Goal: Navigation & Orientation: Find specific page/section

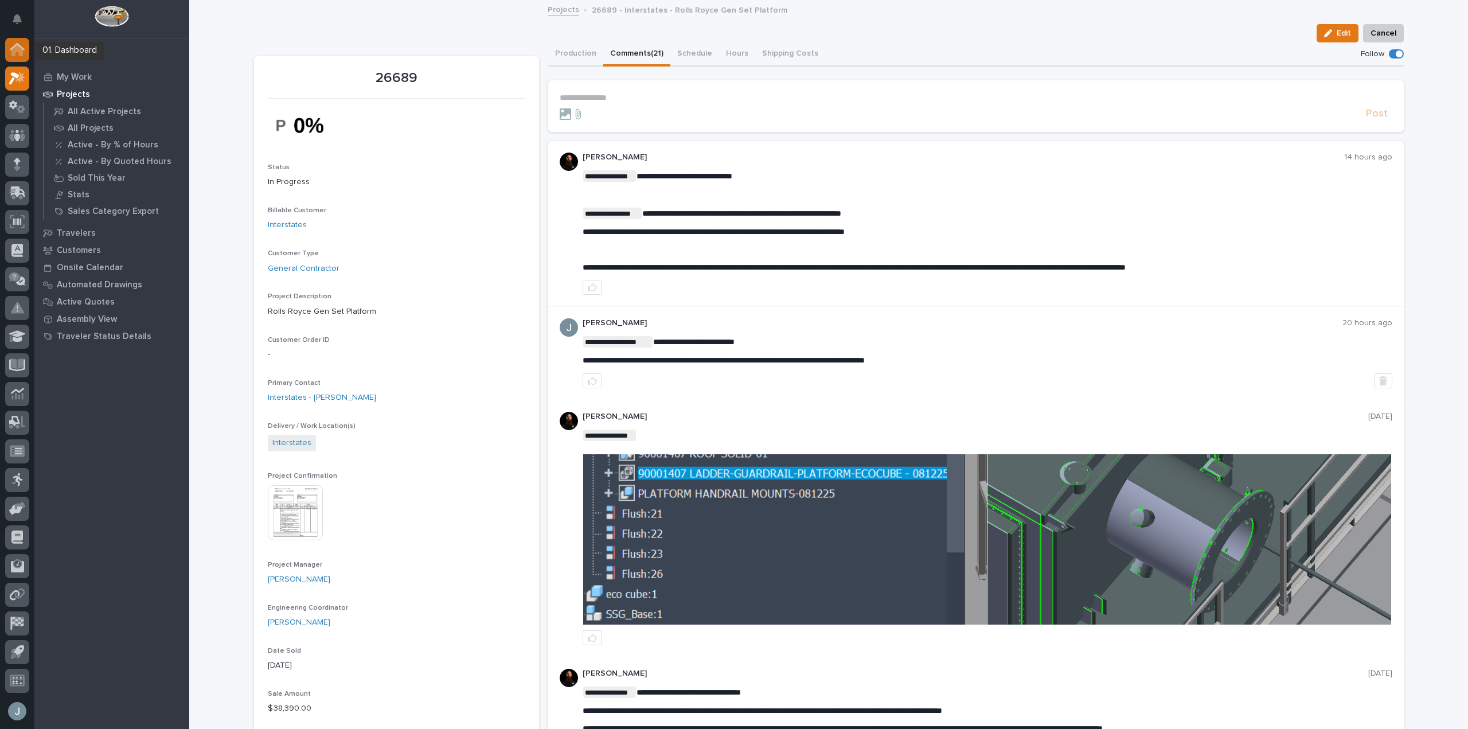
click at [19, 48] on icon at bounding box center [16, 50] width 11 height 11
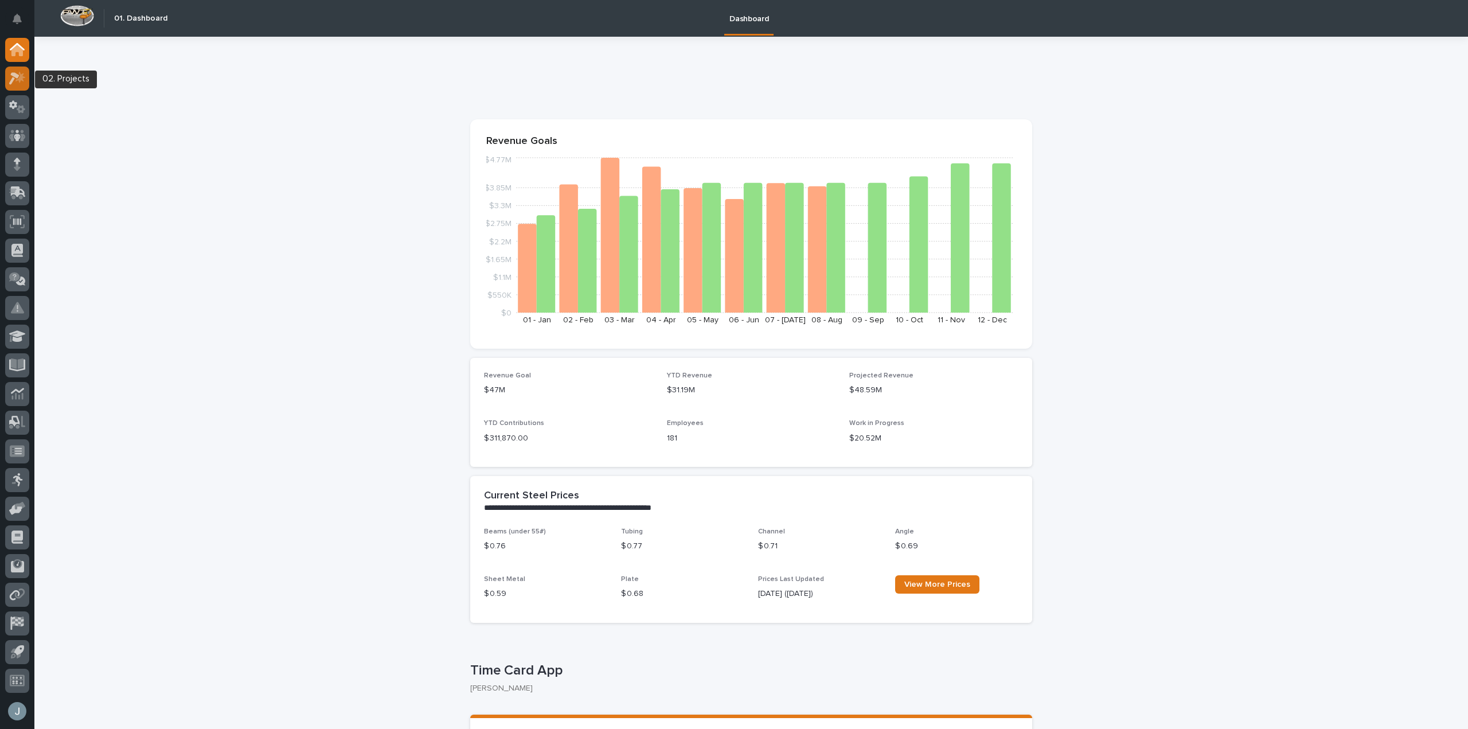
click at [20, 73] on icon at bounding box center [20, 76] width 10 height 11
